Goal: Check status: Check status

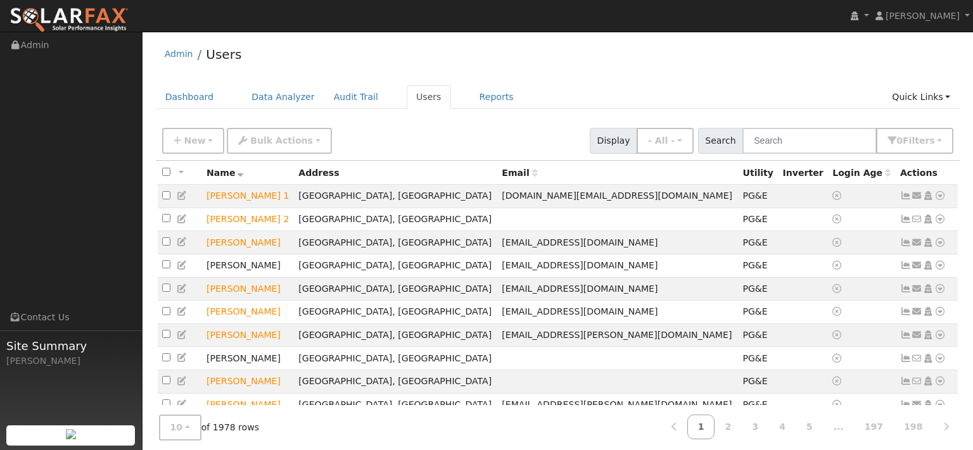
click at [742, 146] on input "text" at bounding box center [809, 141] width 134 height 26
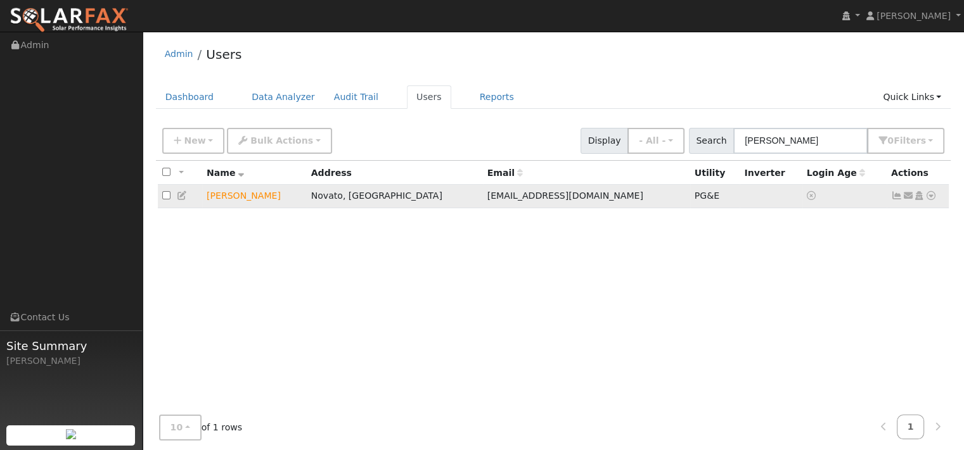
type input "[PERSON_NAME]"
click at [925, 200] on icon at bounding box center [930, 195] width 11 height 9
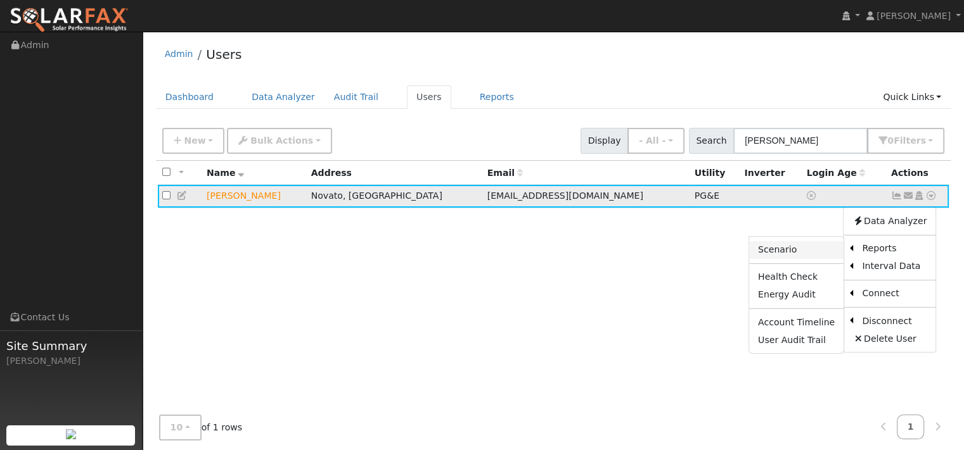
click at [764, 259] on link "Scenario" at bounding box center [796, 250] width 94 height 18
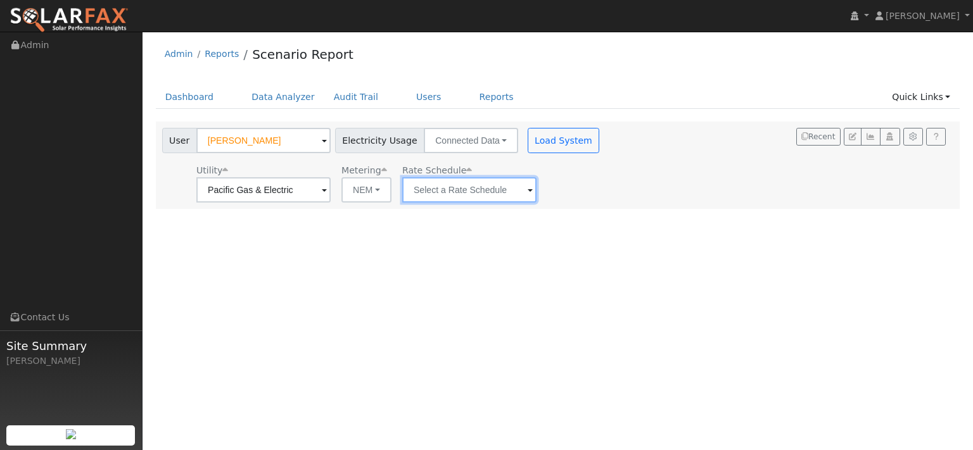
click at [537, 198] on input "text" at bounding box center [469, 189] width 134 height 25
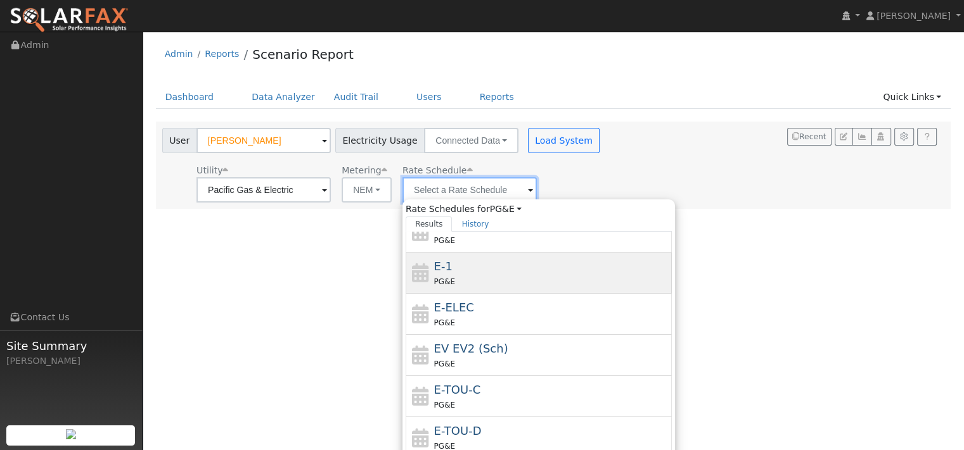
scroll to position [253, 0]
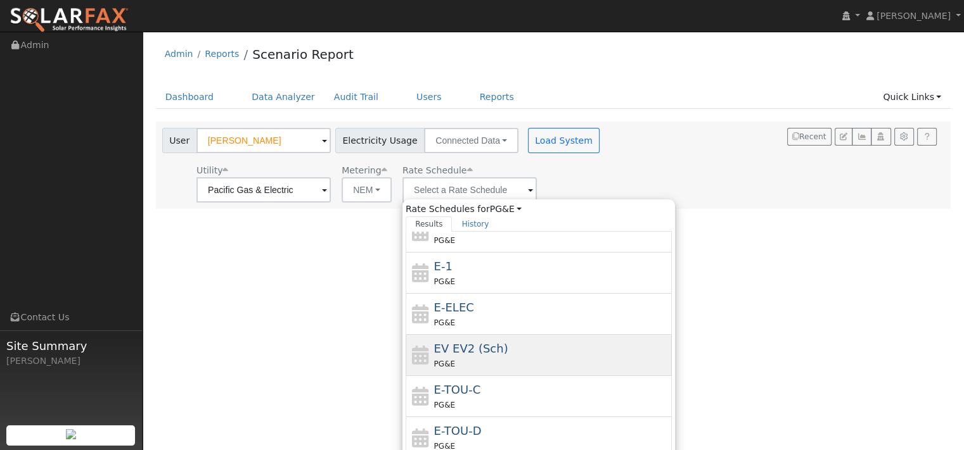
click at [508, 355] on span "EV EV2 (Sch)" at bounding box center [471, 348] width 74 height 13
type input "EV EV2 (Sch)"
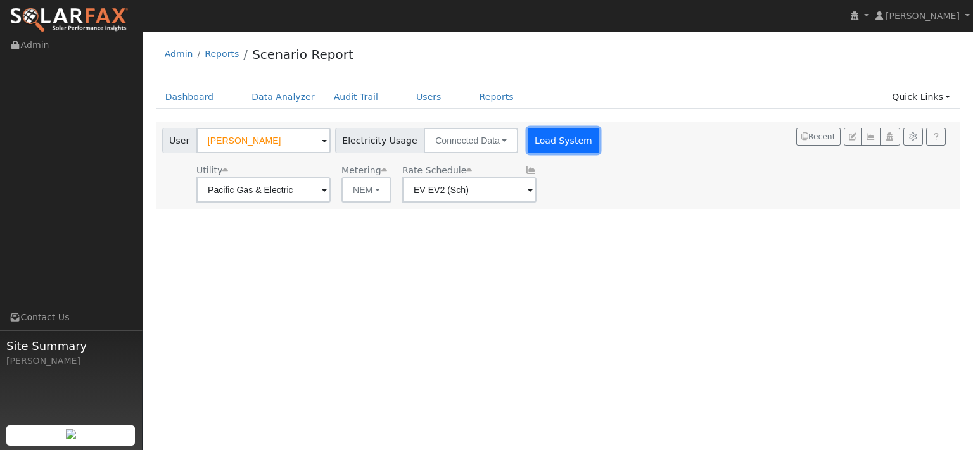
click at [600, 153] on button "Load System" at bounding box center [564, 140] width 72 height 25
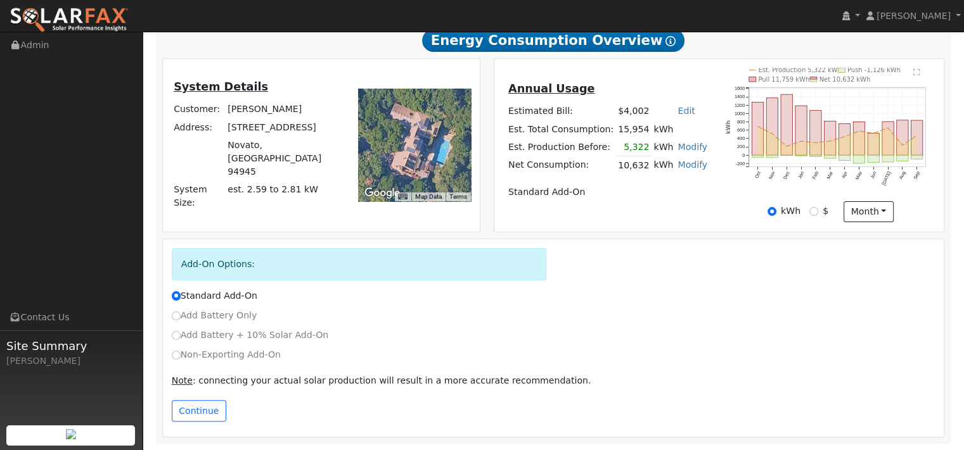
scroll to position [317, 0]
